Goal: Contribute content: Contribute content

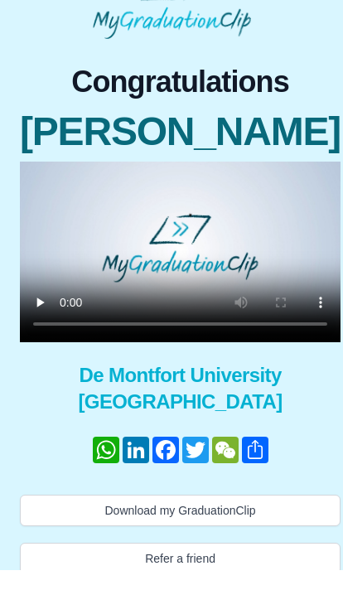
scroll to position [22, 0]
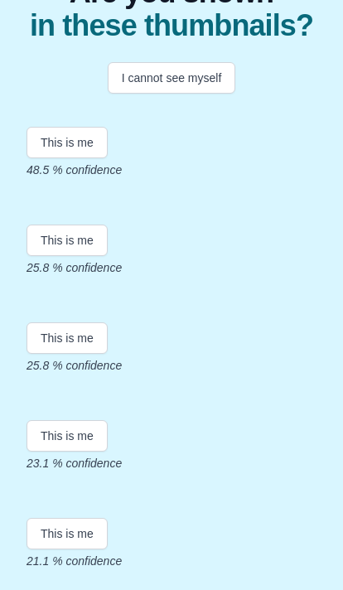
scroll to position [133, 0]
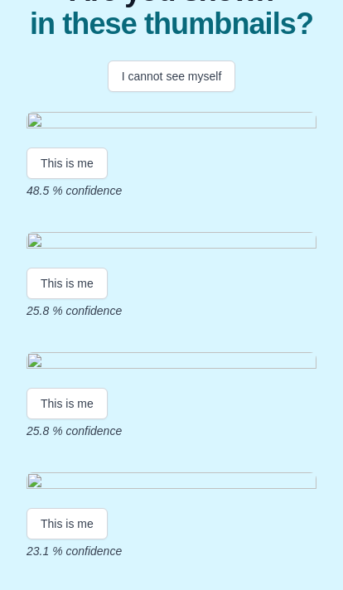
click at [140, 80] on button "I cannot see myself" at bounding box center [172, 77] width 129 height 32
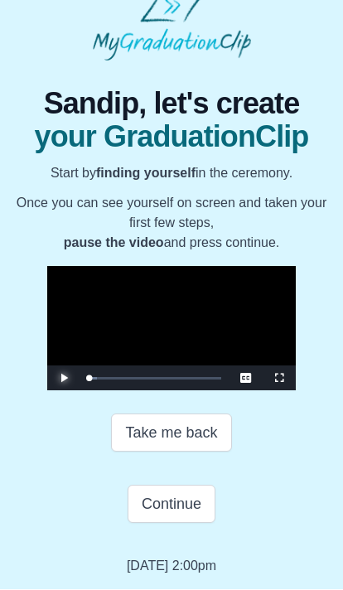
scroll to position [82, 0]
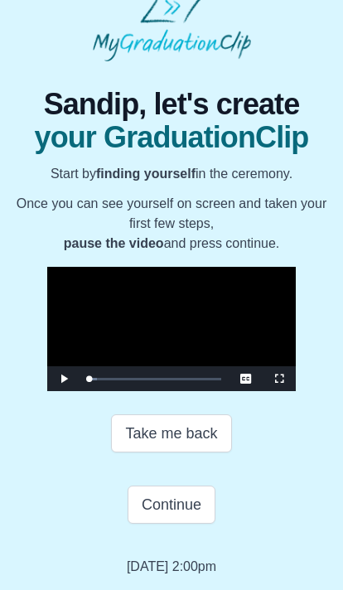
click at [148, 500] on button "Continue" at bounding box center [172, 505] width 88 height 38
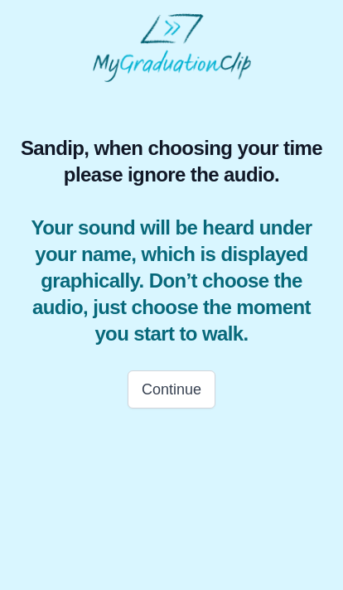
scroll to position [0, 0]
click at [145, 387] on button "Continue" at bounding box center [172, 390] width 88 height 38
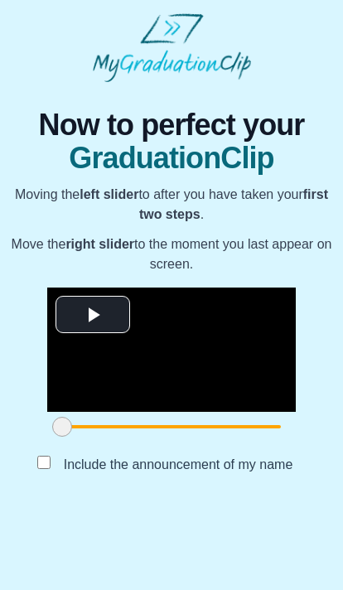
scroll to position [4, 0]
click at [158, 520] on button "Submit" at bounding box center [171, 504] width 65 height 32
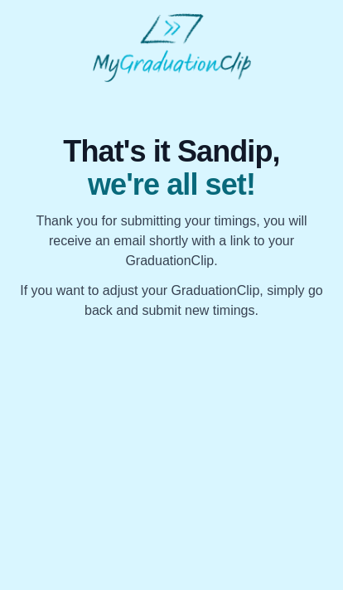
scroll to position [0, 0]
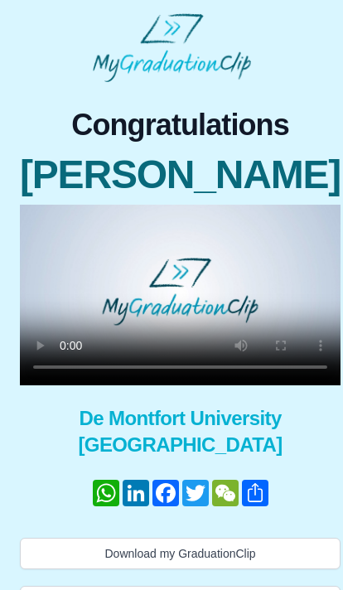
click at [166, 331] on video at bounding box center [180, 295] width 321 height 181
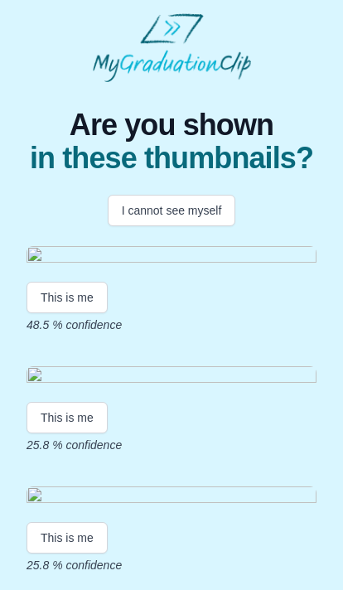
click at [128, 214] on button "I cannot see myself" at bounding box center [172, 211] width 129 height 32
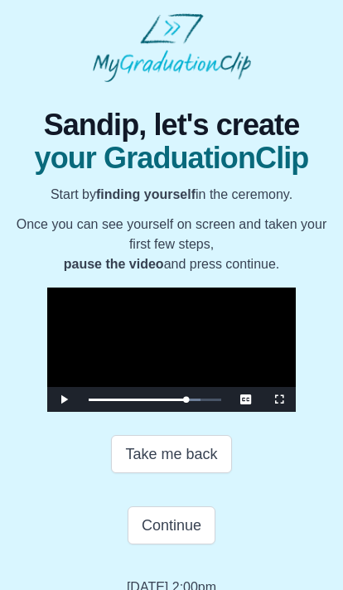
click at [144, 473] on button "Take me back" at bounding box center [171, 454] width 120 height 38
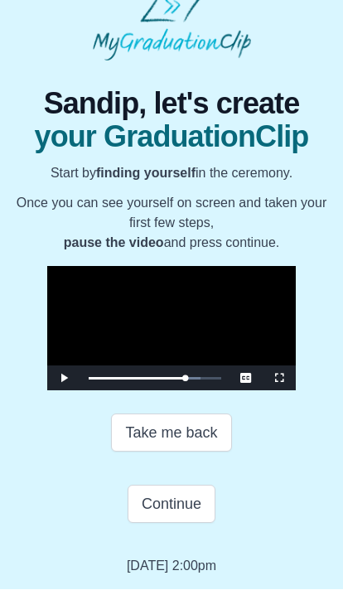
scroll to position [48, 0]
click at [141, 524] on button "Continue" at bounding box center [172, 505] width 88 height 38
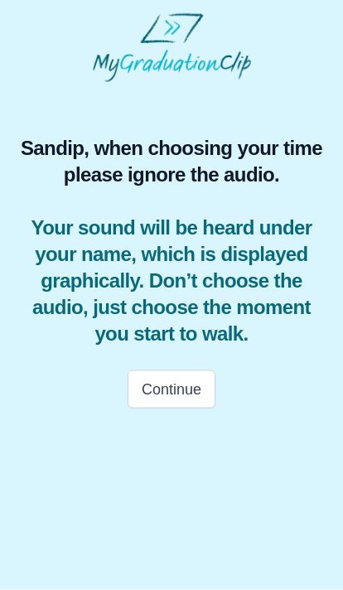
scroll to position [0, 0]
click at [137, 391] on button "Continue" at bounding box center [172, 390] width 88 height 38
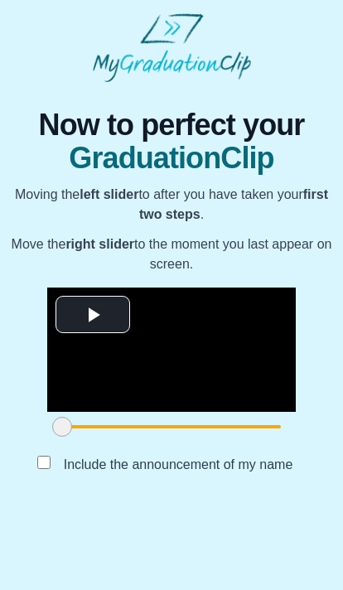
scroll to position [4, 0]
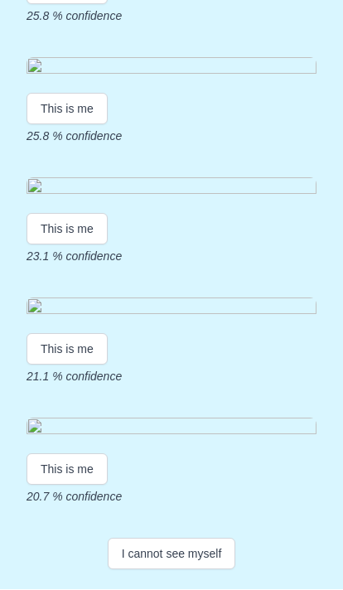
scroll to position [646, 0]
